Goal: Task Accomplishment & Management: Complete application form

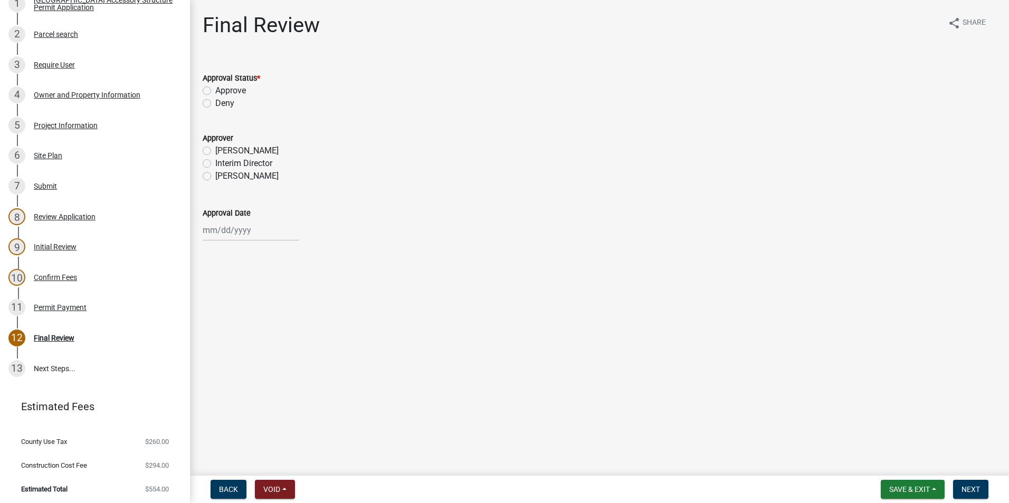
scroll to position [217, 0]
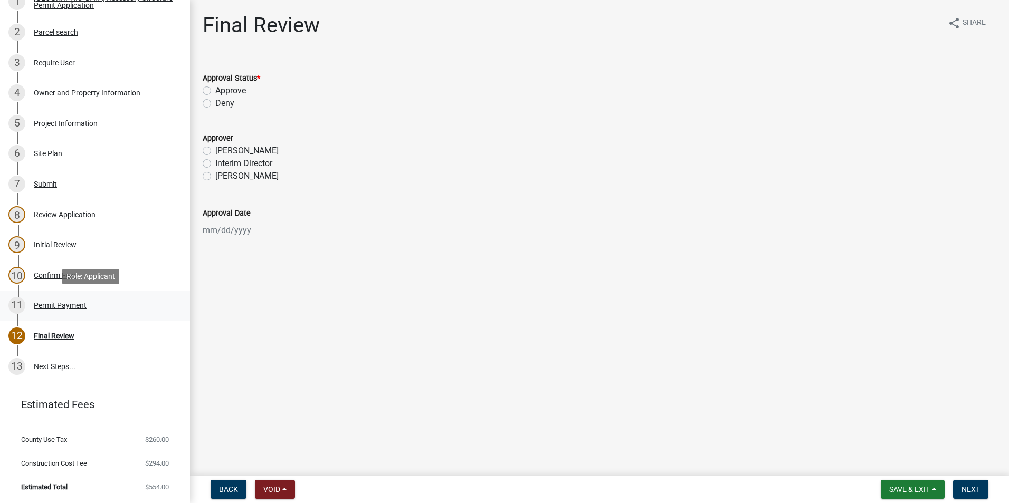
click at [68, 310] on div "11 Permit Payment" at bounding box center [90, 305] width 165 height 17
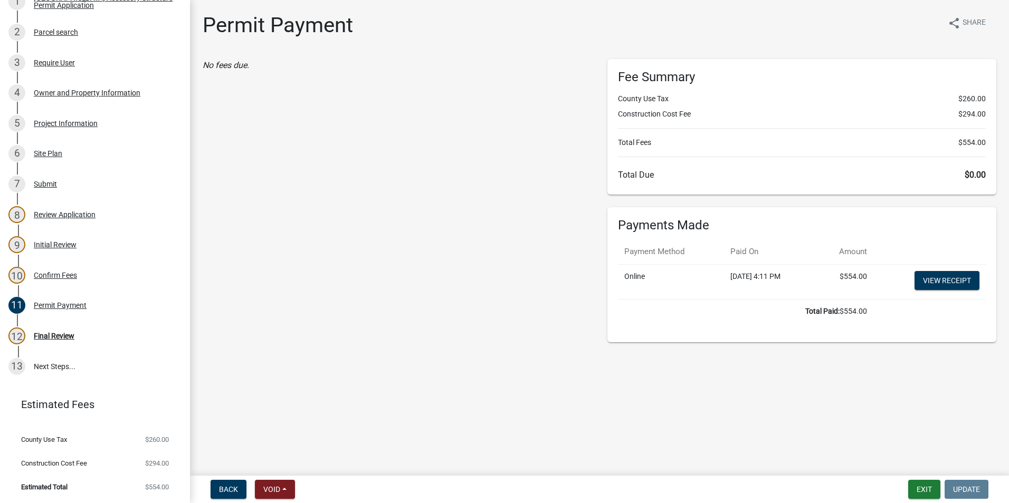
click at [415, 275] on div "No fees due." at bounding box center [397, 200] width 405 height 283
drag, startPoint x: 359, startPoint y: 210, endPoint x: 282, endPoint y: 232, distance: 80.7
click at [356, 214] on div "No fees due." at bounding box center [397, 200] width 405 height 283
drag, startPoint x: 394, startPoint y: 293, endPoint x: 395, endPoint y: 288, distance: 5.4
click at [395, 288] on div "No fees due." at bounding box center [397, 200] width 405 height 283
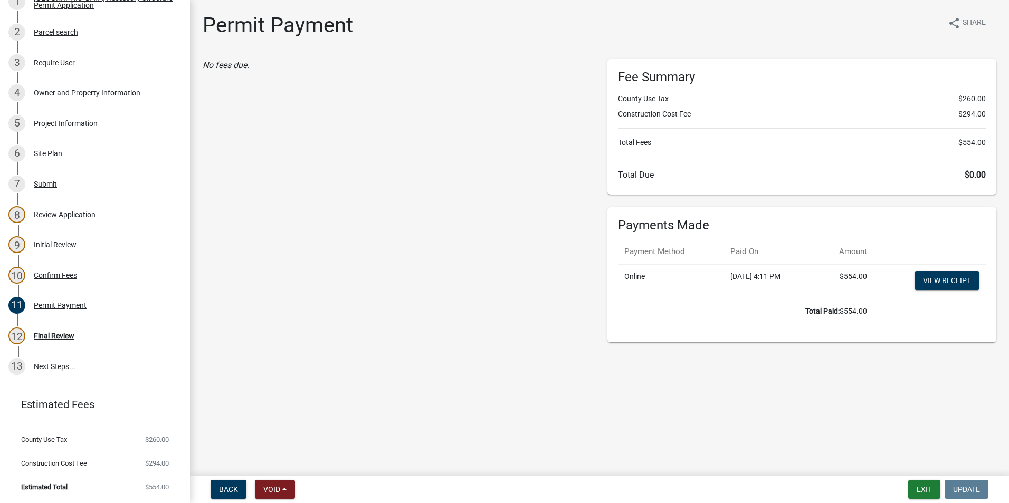
click at [393, 276] on div "No fees due." at bounding box center [397, 200] width 405 height 283
click at [963, 280] on link "View receipt" at bounding box center [946, 280] width 65 height 19
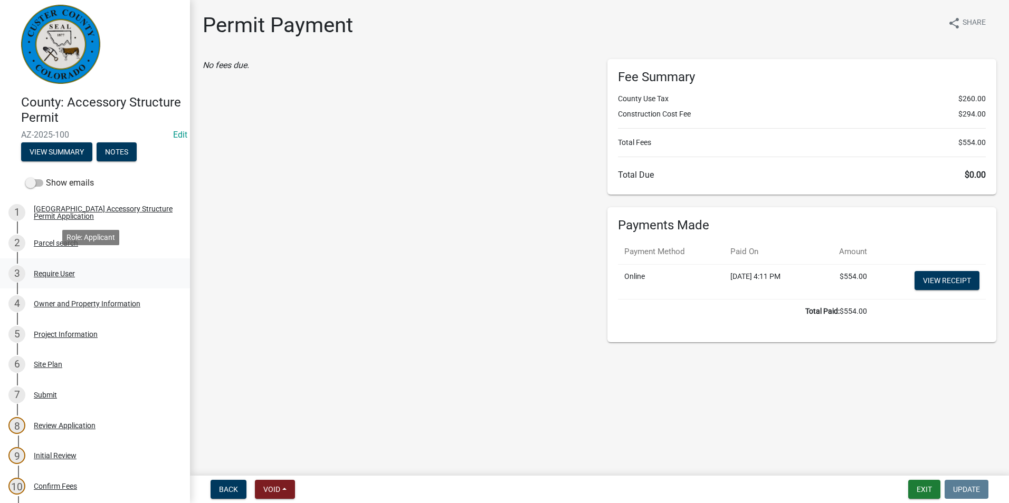
scroll to position [59, 0]
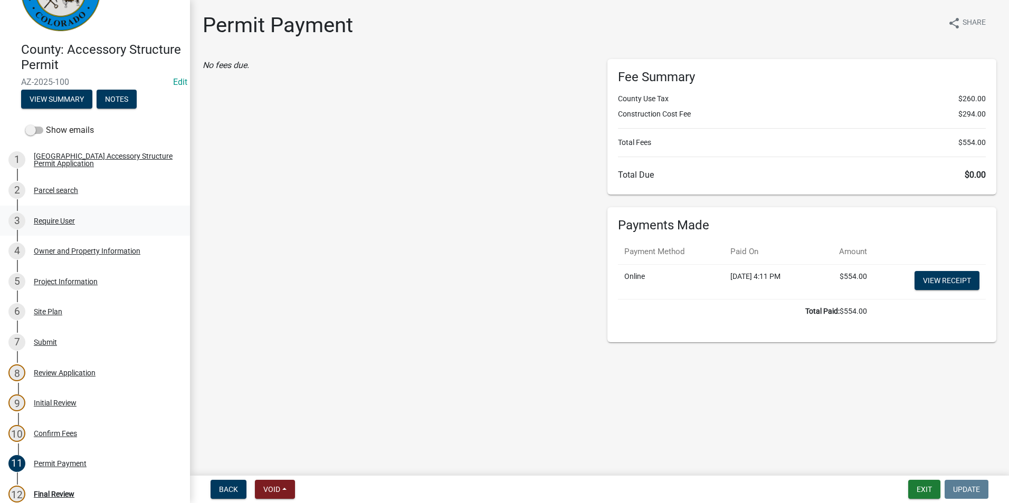
click at [63, 217] on div "Require User" at bounding box center [54, 220] width 41 height 7
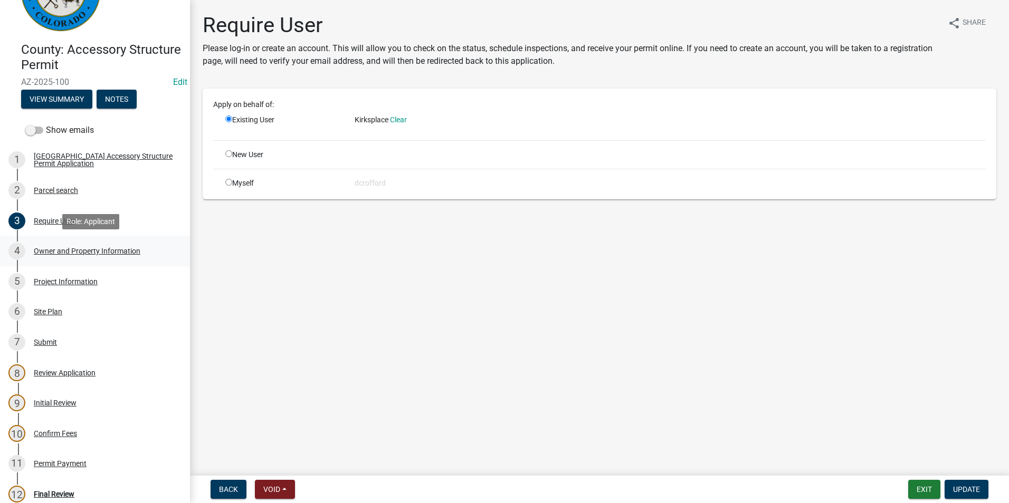
click at [63, 250] on div "Owner and Property Information" at bounding box center [87, 250] width 107 height 7
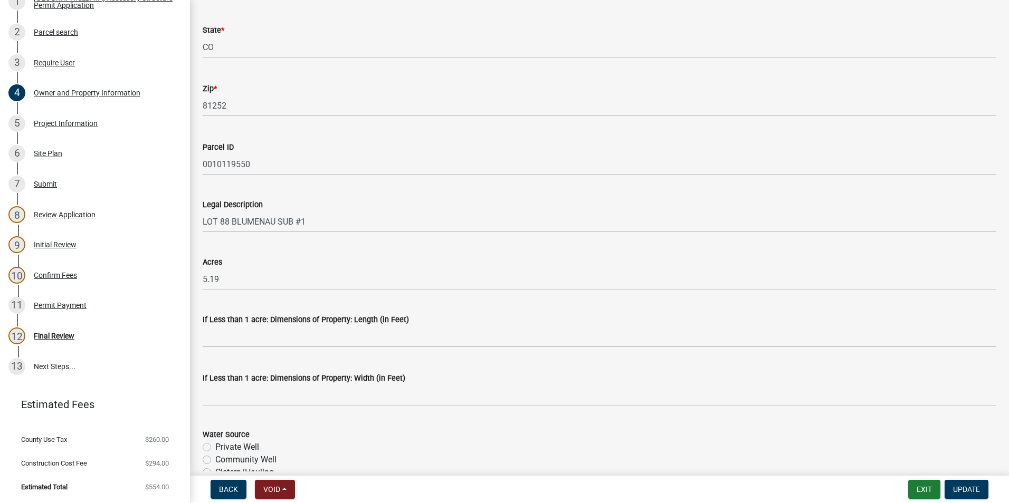
scroll to position [814, 0]
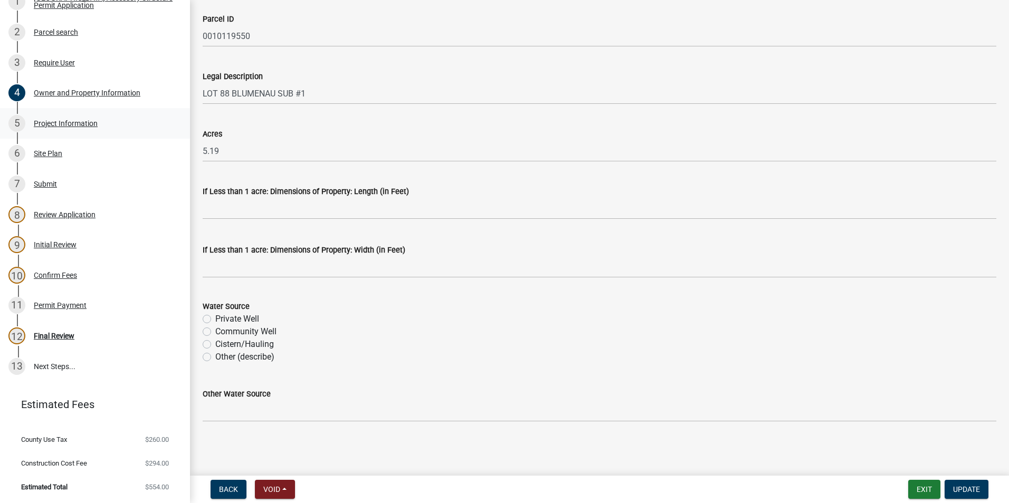
click at [72, 120] on div "Project Information" at bounding box center [66, 123] width 64 height 7
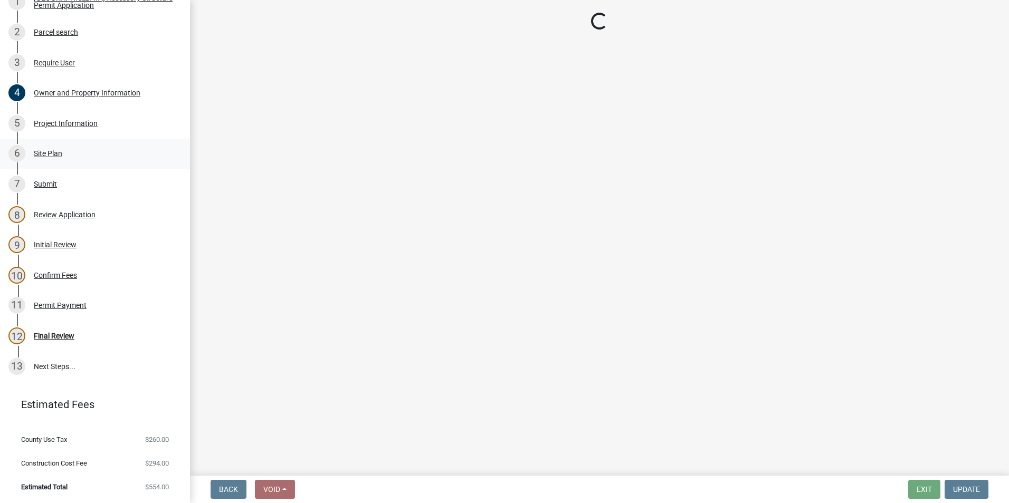
scroll to position [0, 0]
select select "CO"
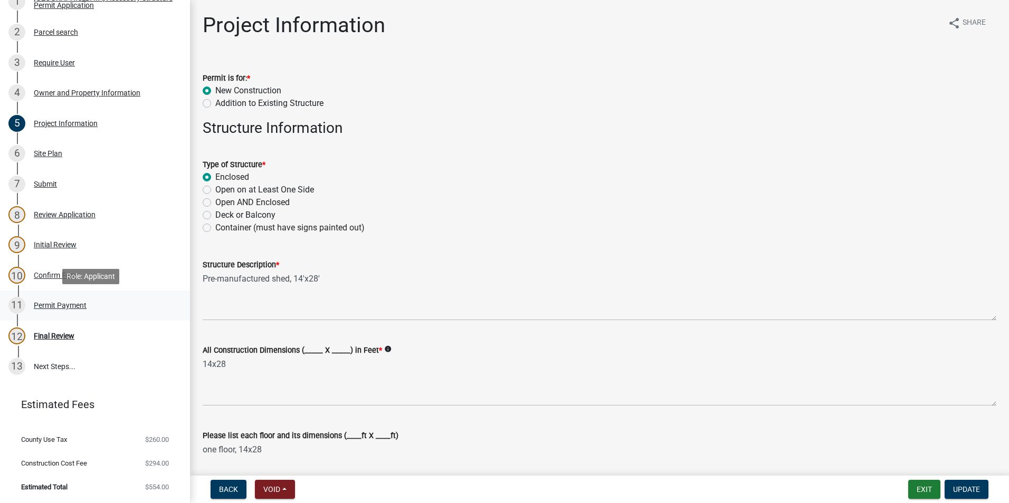
click at [82, 308] on div "Permit Payment" at bounding box center [60, 305] width 53 height 7
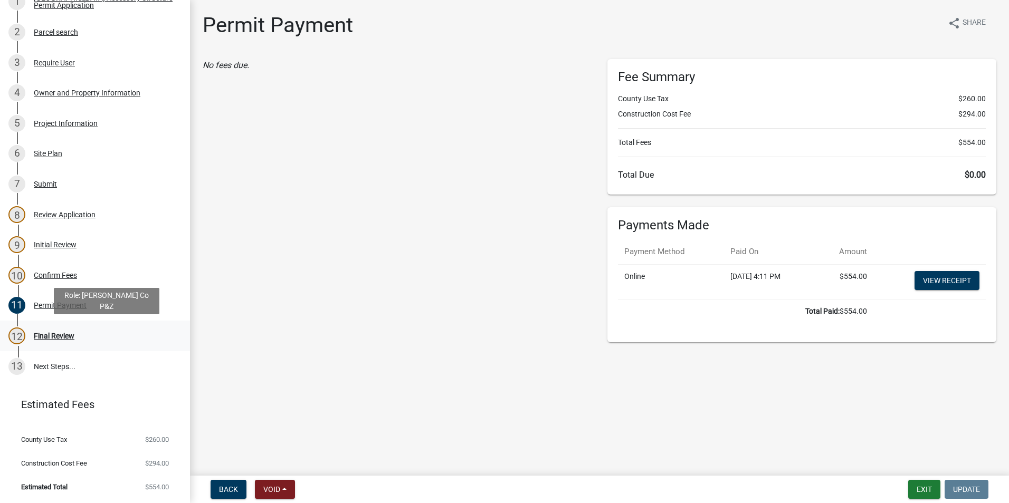
click at [54, 336] on div "Final Review" at bounding box center [54, 335] width 41 height 7
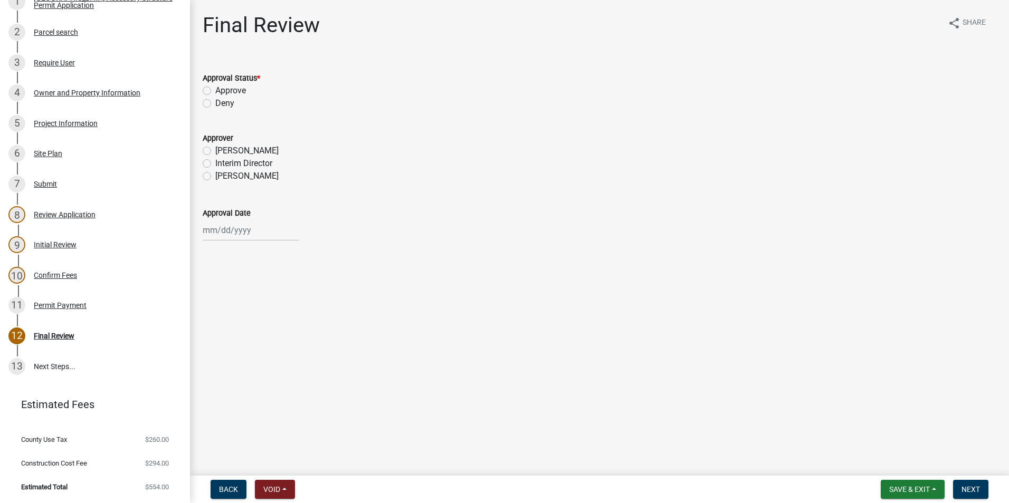
click at [215, 91] on label "Approve" at bounding box center [230, 90] width 31 height 13
click at [215, 91] on input "Approve" at bounding box center [218, 87] width 7 height 7
radio input "true"
click at [215, 177] on label "Sheyenne Shy" at bounding box center [246, 176] width 63 height 13
click at [215, 177] on input "Sheyenne Shy" at bounding box center [218, 173] width 7 height 7
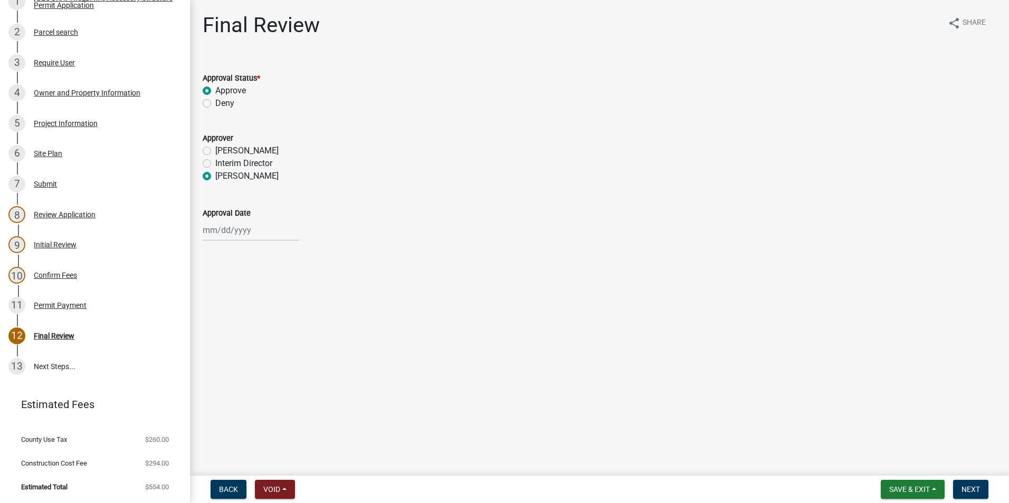
radio input "true"
select select "10"
select select "2025"
click at [232, 238] on div "Jan Feb Mar Apr May Jun Jul Aug Sep Oct Nov Dec 1525 1526 1527 1528 1529 1530 1…" at bounding box center [251, 230] width 97 height 22
click at [266, 307] on div "9" at bounding box center [263, 303] width 17 height 17
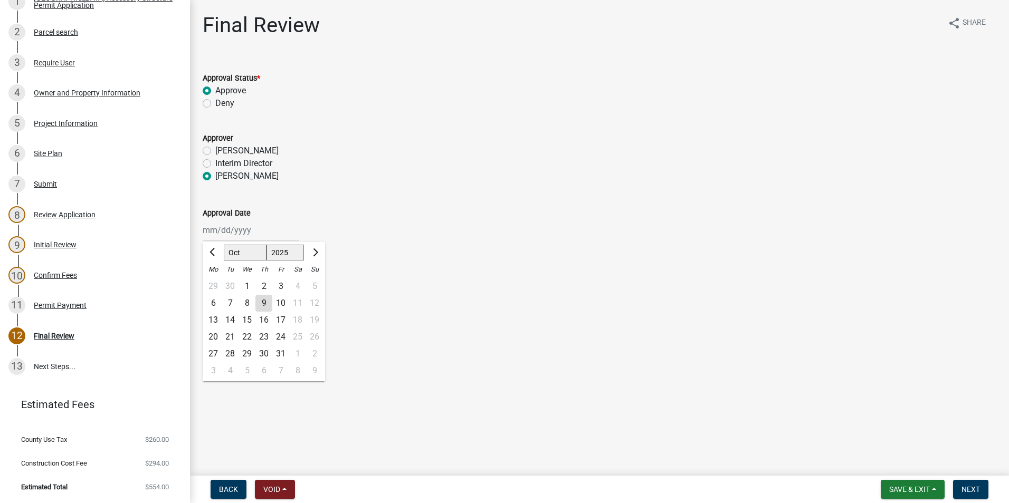
type input "10/09/2025"
click at [978, 489] on span "Next" at bounding box center [970, 489] width 18 height 8
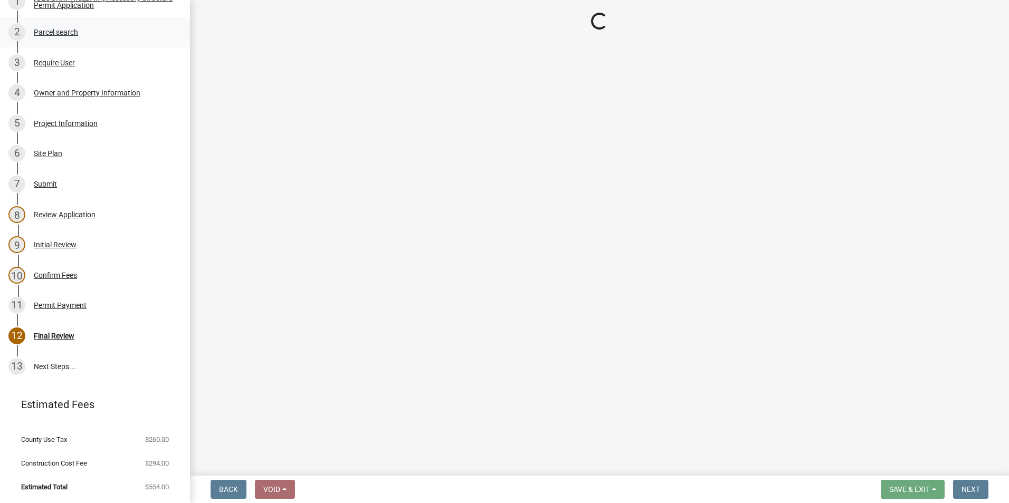
select select "cd09b013-b94f-4524-a046-a3f04ce1867e"
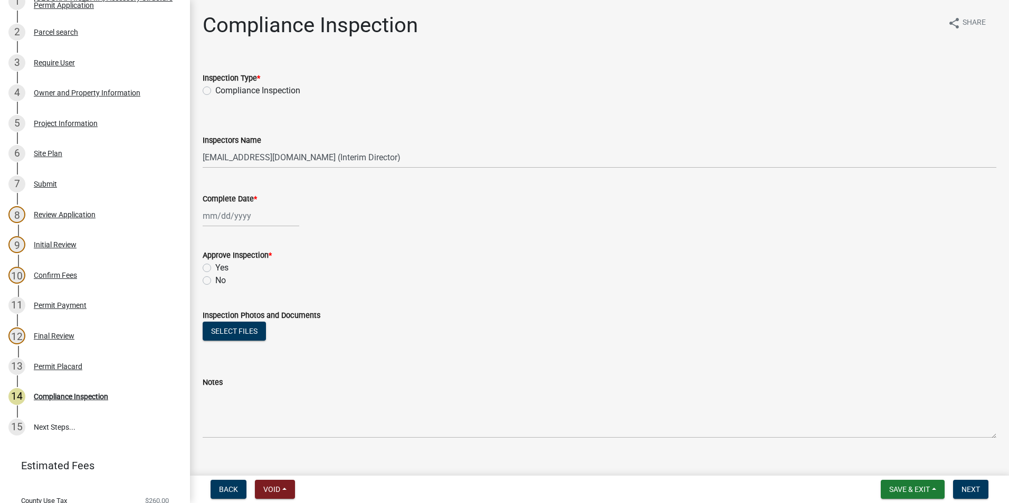
scroll to position [278, 0]
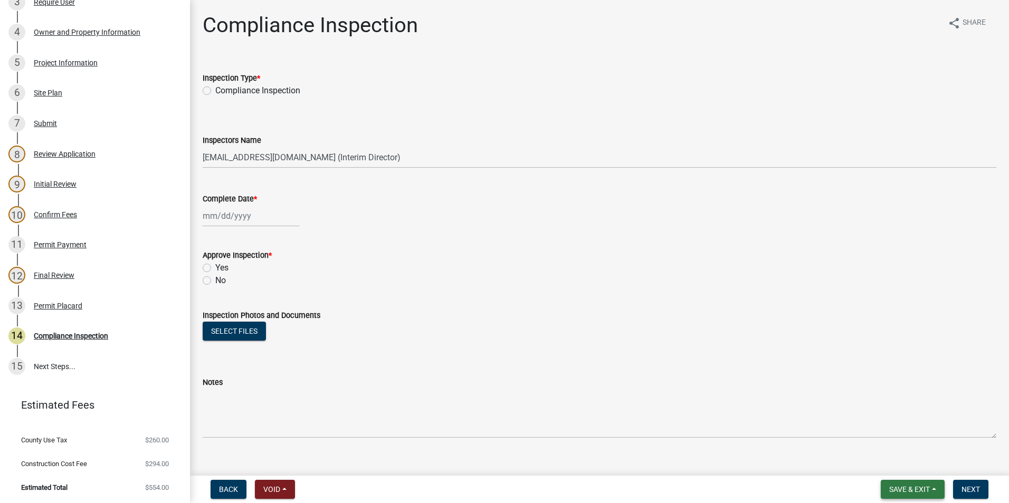
click at [917, 485] on span "Save & Exit" at bounding box center [909, 489] width 41 height 8
click at [887, 470] on button "Save & Exit" at bounding box center [902, 461] width 84 height 25
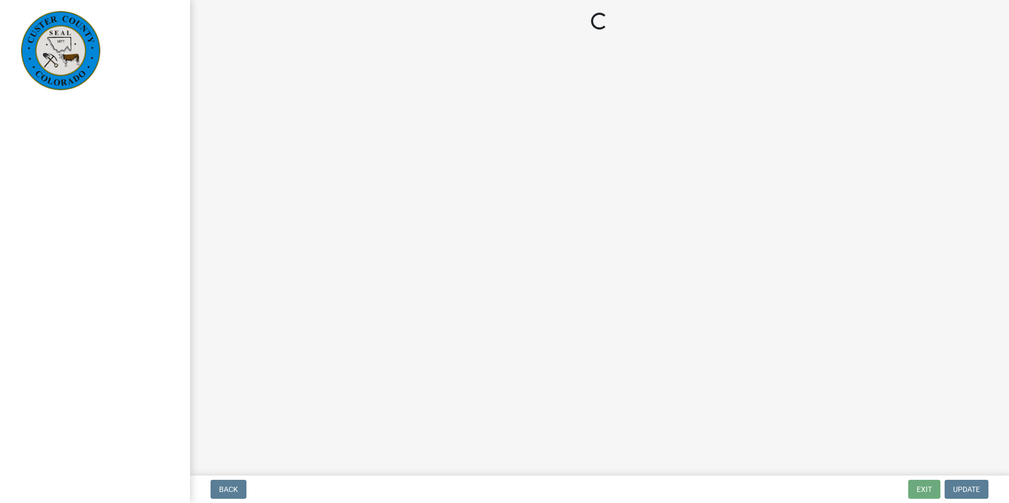
select select "cd09b013-b94f-4524-a046-a3f04ce1867e"
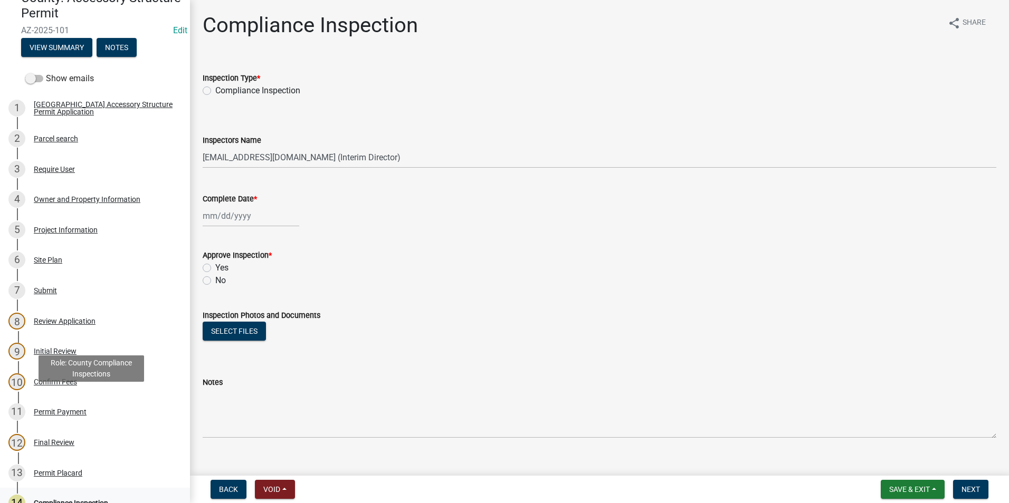
scroll to position [211, 0]
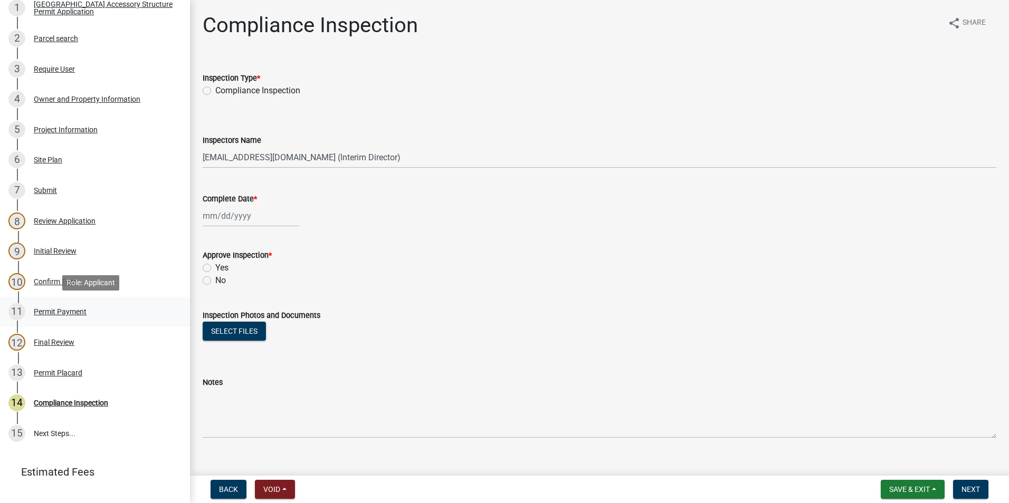
click at [61, 315] on div "Permit Payment" at bounding box center [60, 311] width 53 height 7
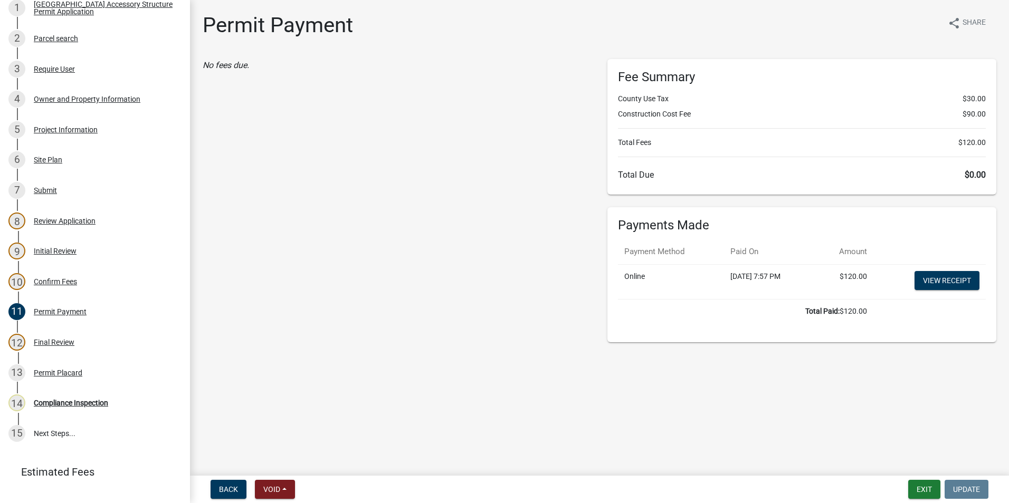
drag, startPoint x: 340, startPoint y: 353, endPoint x: 294, endPoint y: 432, distance: 91.7
click at [294, 432] on main "Permit Payment share Share No fees due. Fee Summary County Use Tax $30.00 Const…" at bounding box center [599, 236] width 819 height 472
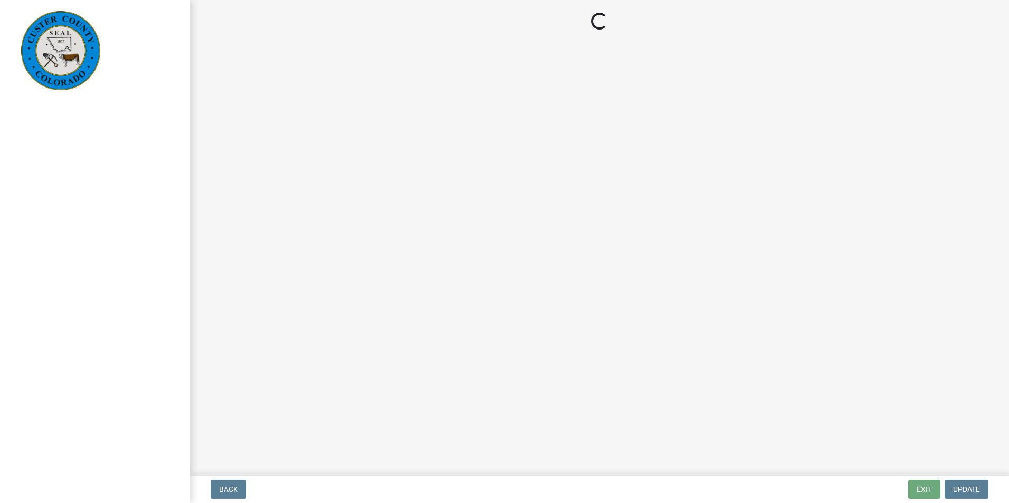
select select "cd09b013-b94f-4524-a046-a3f04ce1867e"
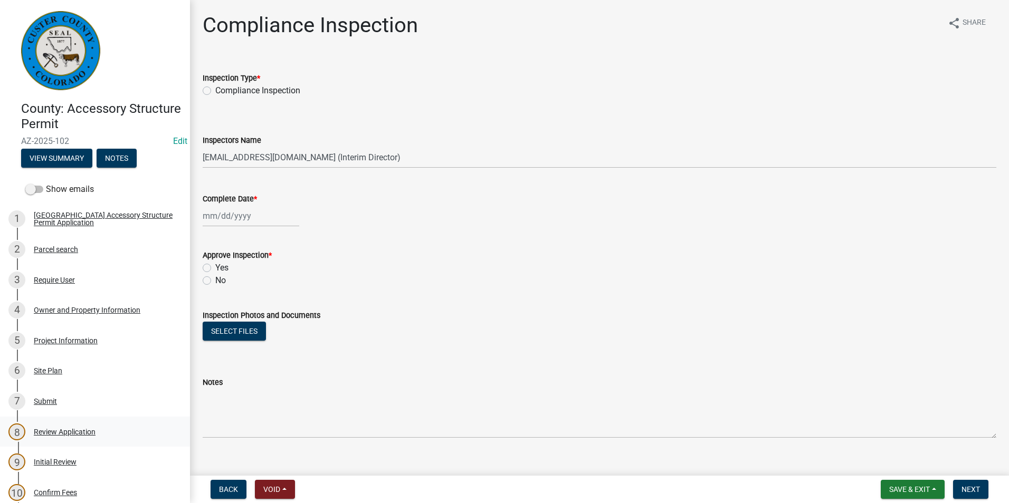
scroll to position [264, 0]
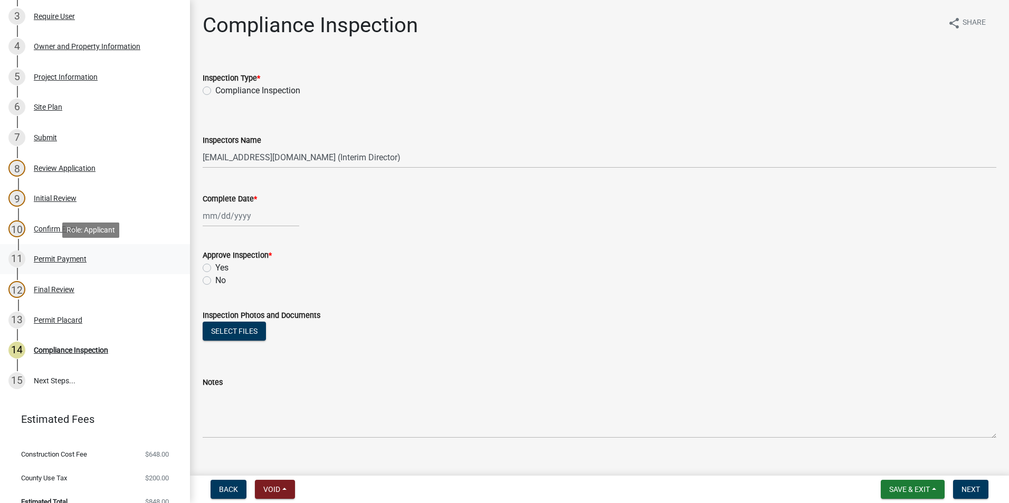
click at [64, 262] on div "Permit Payment" at bounding box center [60, 258] width 53 height 7
